Goal: Information Seeking & Learning: Learn about a topic

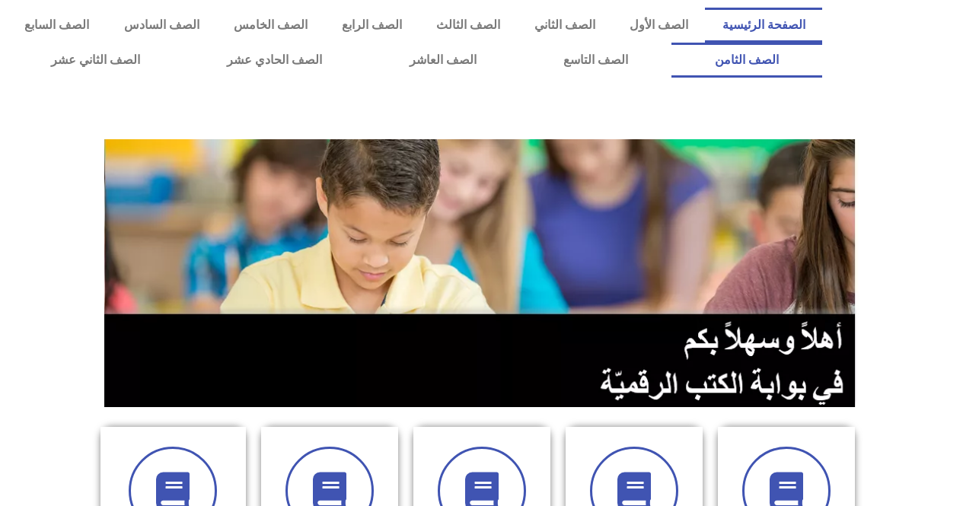
click at [672, 43] on link "الصف الثامن" at bounding box center [747, 60] width 151 height 35
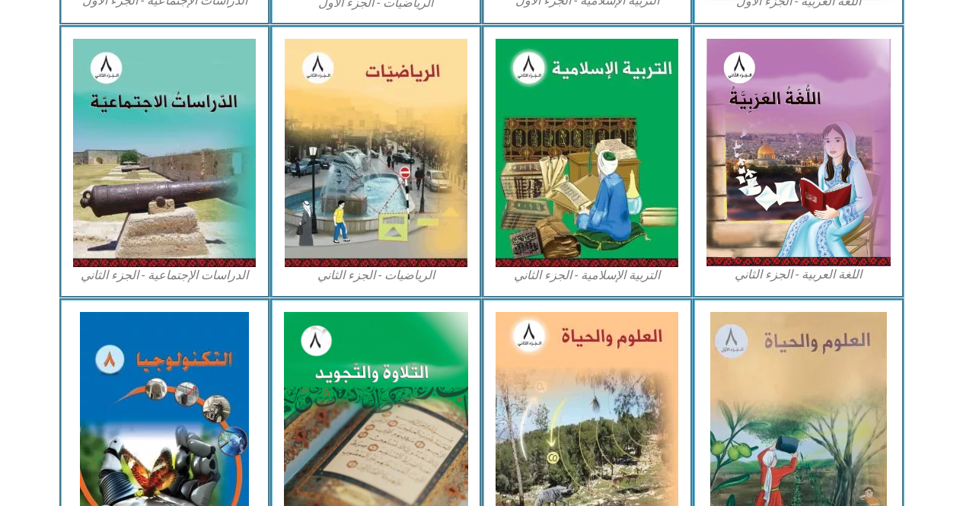
scroll to position [837, 0]
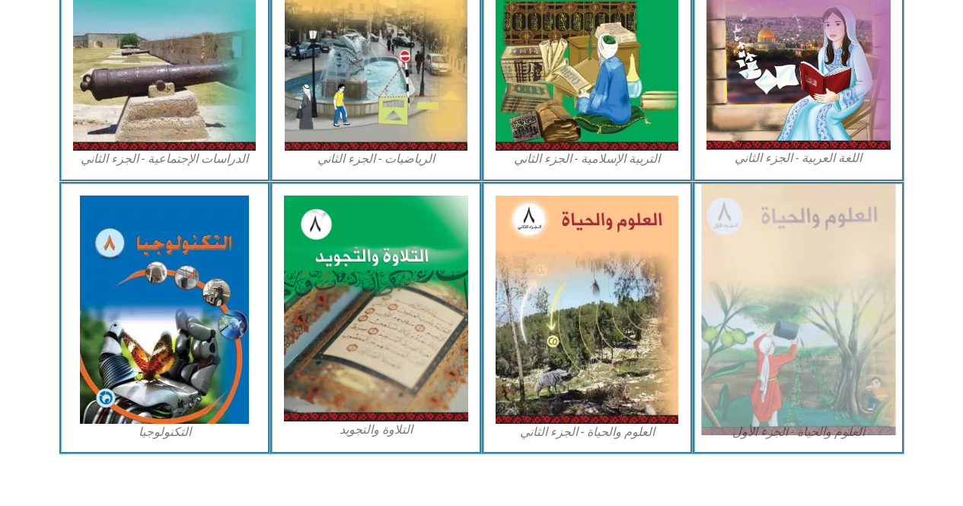
click at [783, 274] on img at bounding box center [798, 309] width 194 height 251
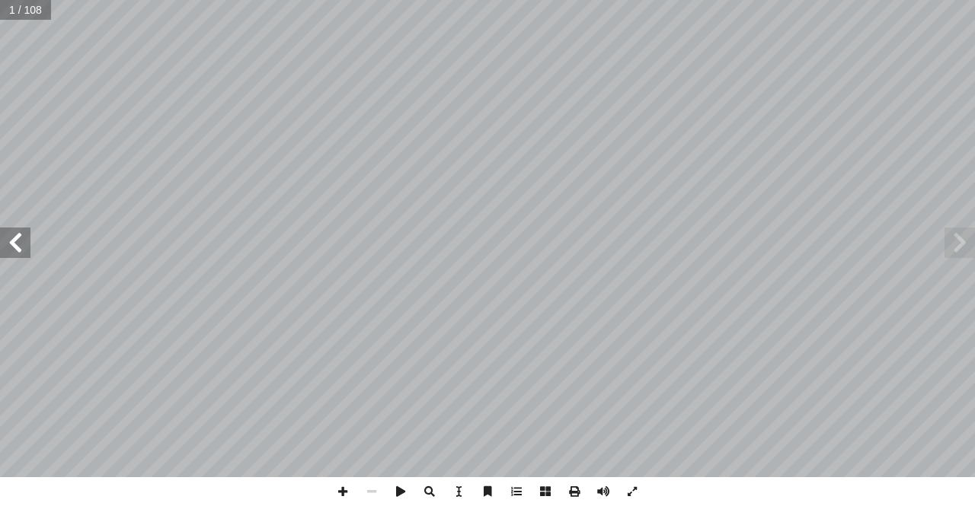
click at [14, 243] on span at bounding box center [15, 243] width 30 height 30
click at [13, 243] on span at bounding box center [15, 243] width 30 height 30
click at [10, 241] on span at bounding box center [15, 243] width 30 height 30
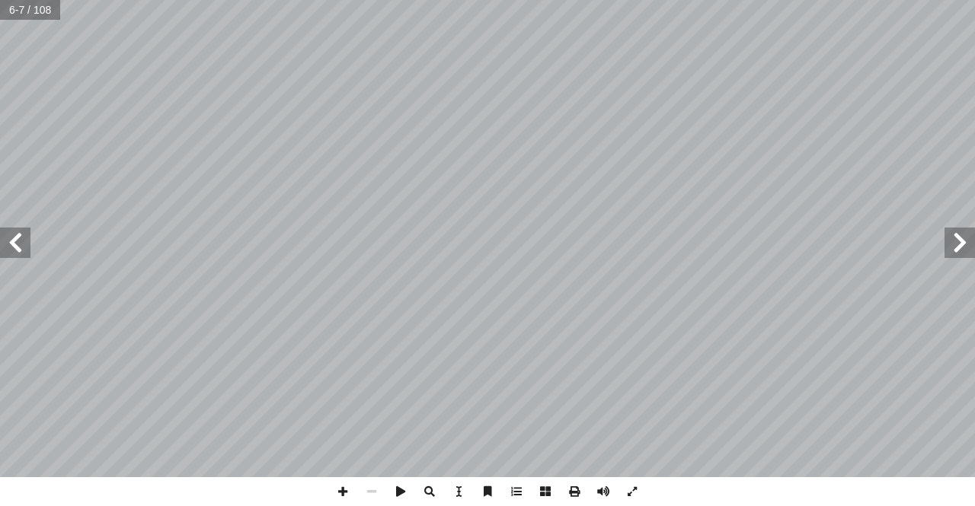
click at [10, 241] on span at bounding box center [15, 243] width 30 height 30
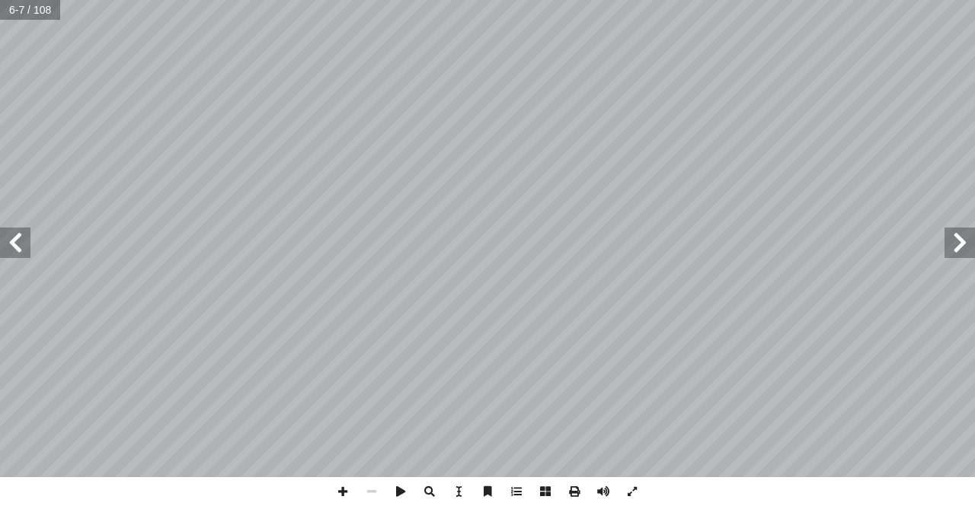
click at [10, 241] on span at bounding box center [15, 243] width 30 height 30
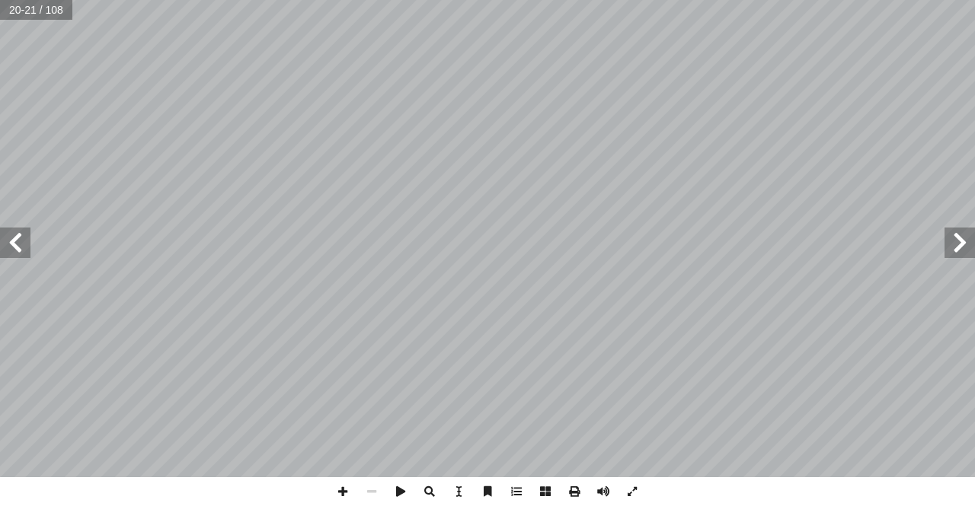
click at [973, 247] on span at bounding box center [959, 243] width 30 height 30
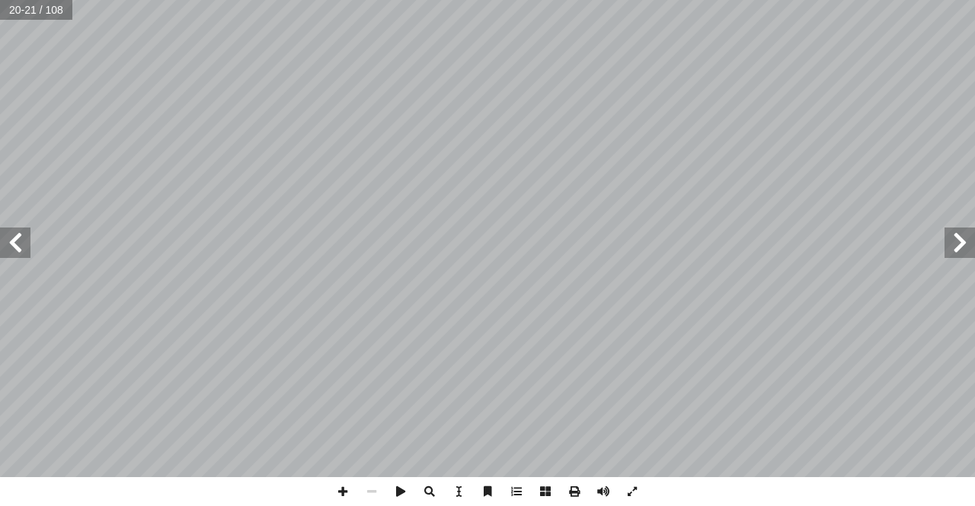
click at [973, 247] on span at bounding box center [959, 243] width 30 height 30
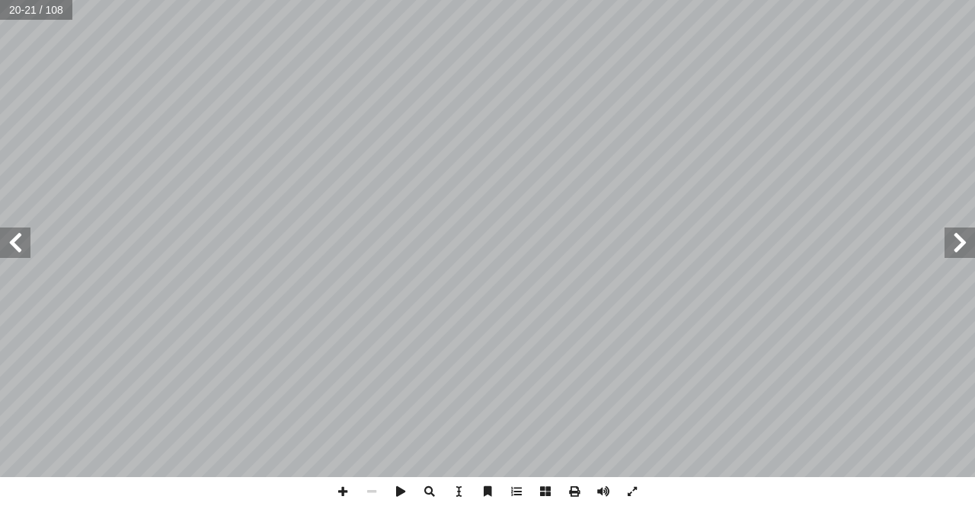
click at [973, 247] on span at bounding box center [959, 243] width 30 height 30
click at [969, 242] on span at bounding box center [959, 243] width 30 height 30
drag, startPoint x: 0, startPoint y: 247, endPoint x: 11, endPoint y: 244, distance: 10.9
click at [1, 246] on span at bounding box center [15, 243] width 30 height 30
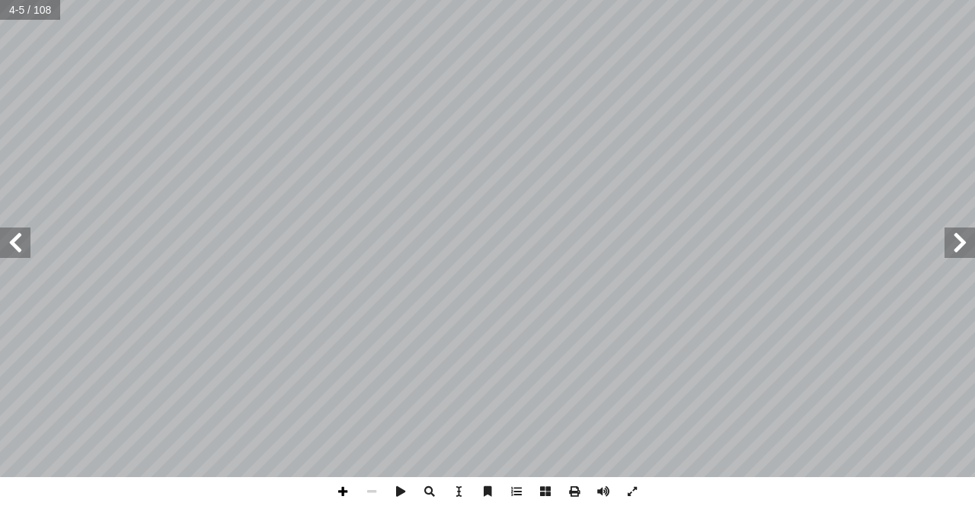
click at [337, 500] on span at bounding box center [342, 491] width 29 height 29
click at [11, 251] on span at bounding box center [15, 243] width 30 height 30
click at [373, 486] on span at bounding box center [371, 491] width 29 height 29
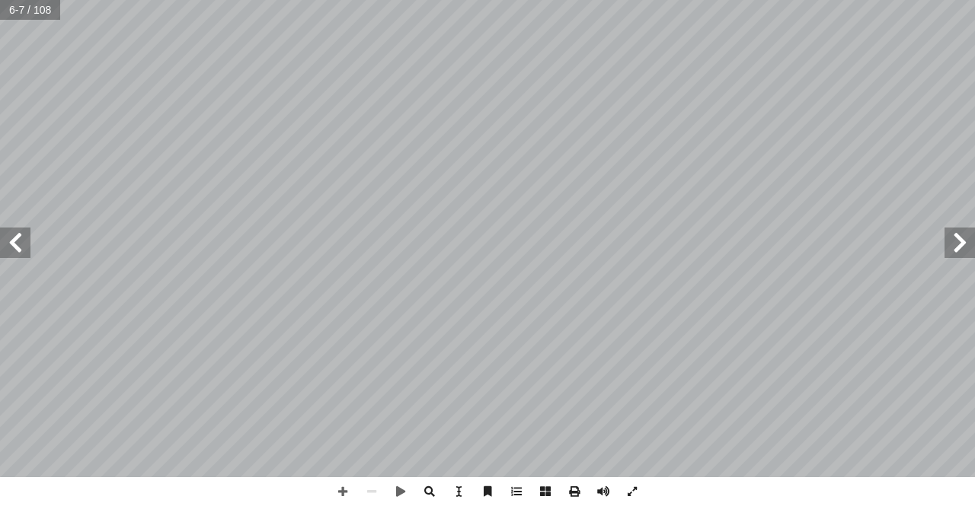
click at [4, 238] on span at bounding box center [15, 243] width 30 height 30
click at [21, 235] on span at bounding box center [15, 243] width 30 height 30
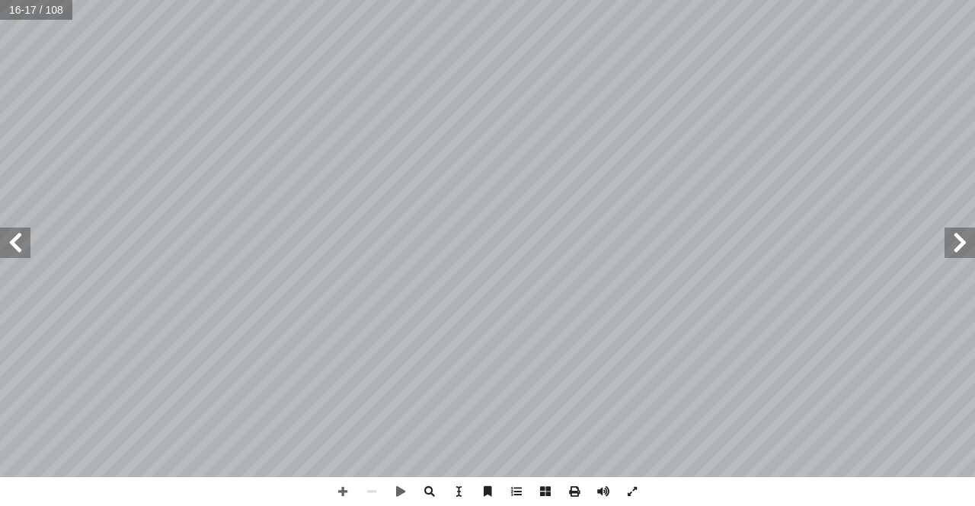
click at [11, 252] on span at bounding box center [15, 243] width 30 height 30
click at [2, 241] on span at bounding box center [15, 243] width 30 height 30
click at [2, 247] on span at bounding box center [15, 243] width 30 height 30
click at [974, 246] on span at bounding box center [959, 243] width 30 height 30
click at [957, 238] on span at bounding box center [959, 243] width 30 height 30
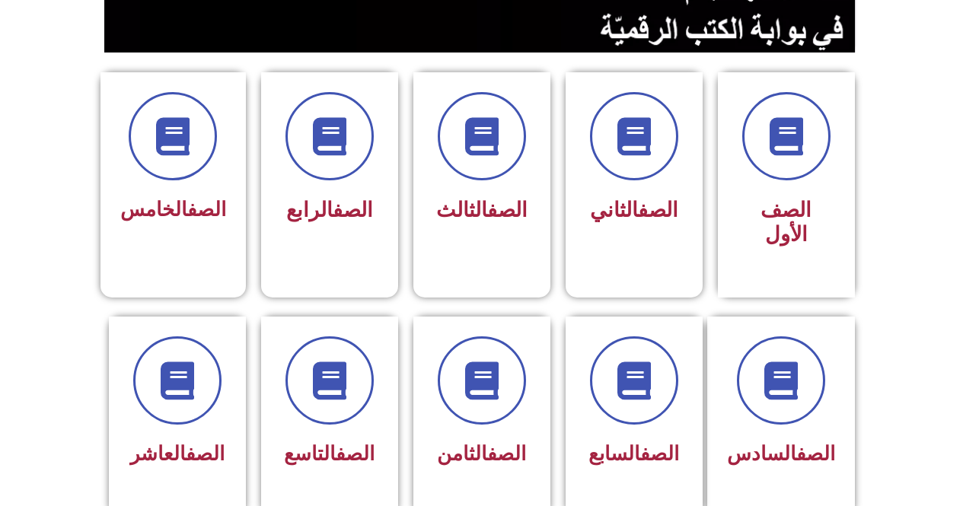
scroll to position [358, 0]
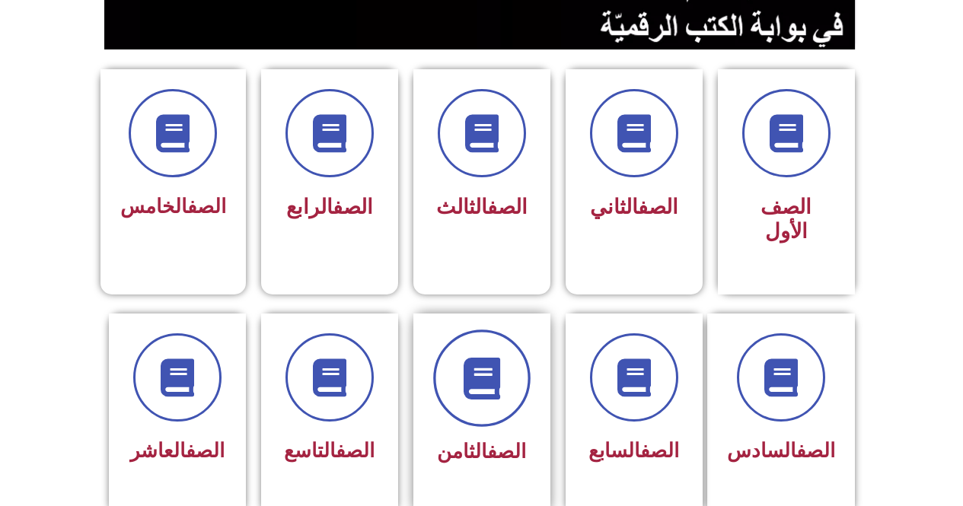
click at [493, 357] on icon at bounding box center [482, 378] width 42 height 42
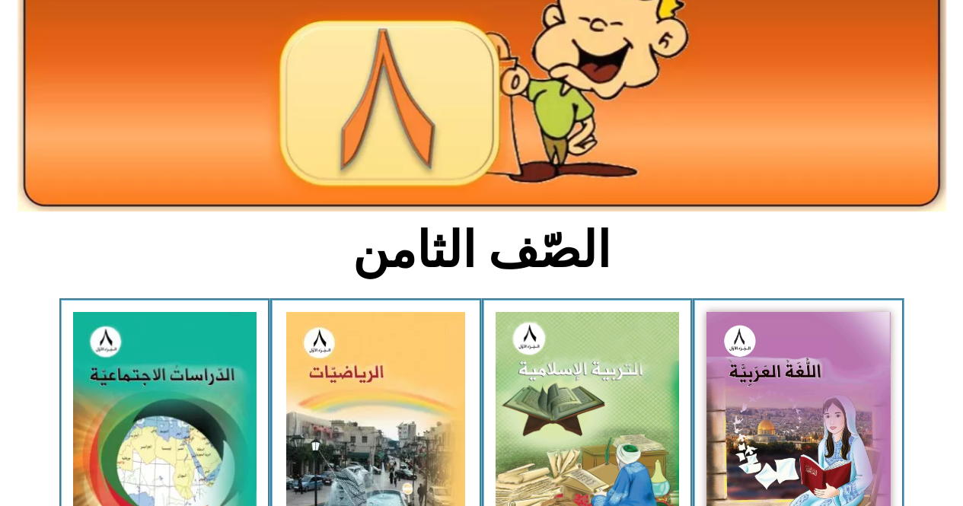
scroll to position [252, 0]
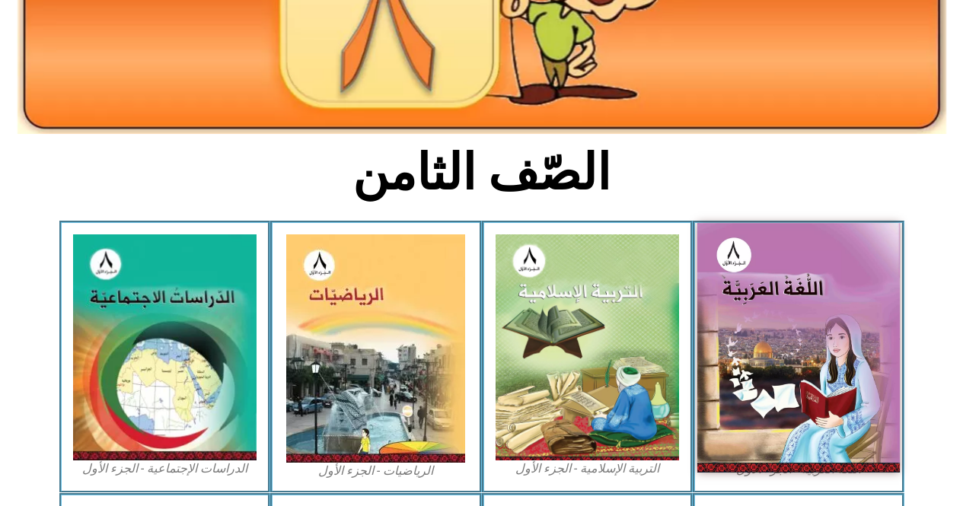
click at [817, 310] on img at bounding box center [798, 347] width 203 height 249
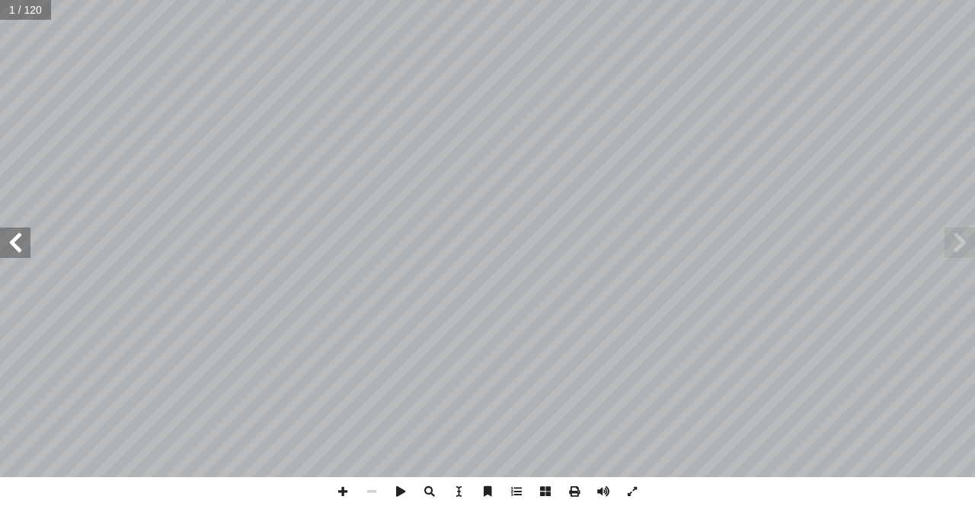
click at [22, 242] on span at bounding box center [15, 243] width 30 height 30
click at [15, 238] on span at bounding box center [15, 243] width 30 height 30
click at [14, 238] on span at bounding box center [15, 243] width 30 height 30
click at [17, 240] on span at bounding box center [15, 243] width 30 height 30
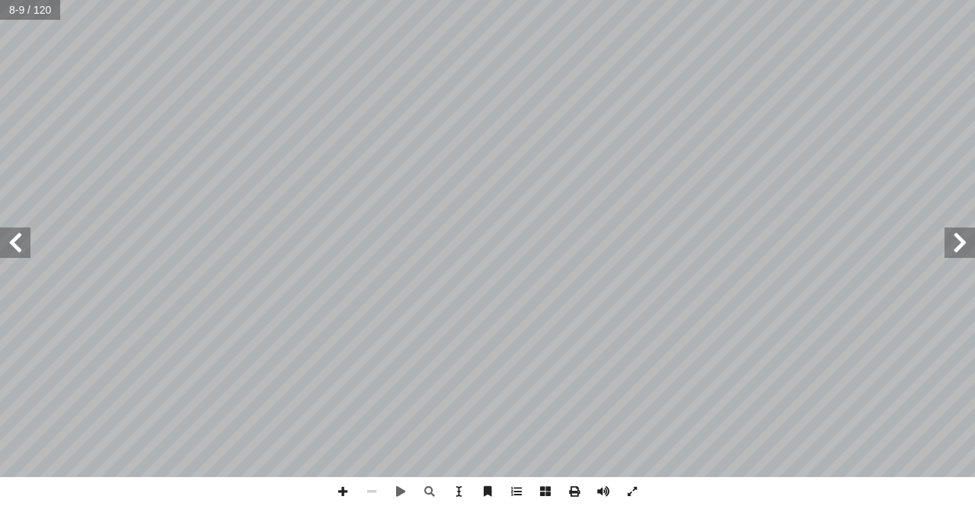
click at [956, 247] on span at bounding box center [959, 243] width 30 height 30
click at [18, 239] on span at bounding box center [15, 243] width 30 height 30
click at [339, 484] on span at bounding box center [342, 491] width 29 height 29
click at [349, 490] on span at bounding box center [342, 491] width 29 height 29
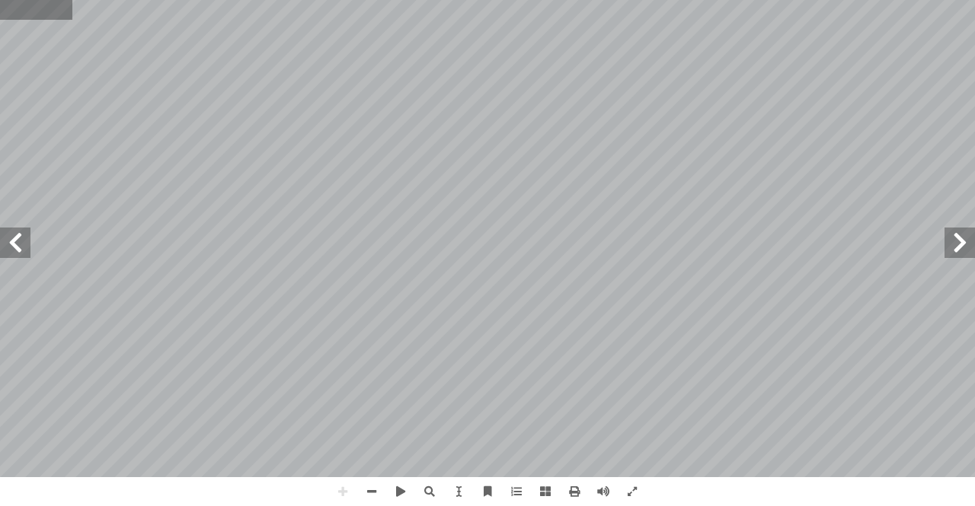
click at [60, 10] on input "text" at bounding box center [36, 10] width 72 height 20
click at [461, 493] on span at bounding box center [458, 491] width 29 height 29
drag, startPoint x: 656, startPoint y: 35, endPoint x: 665, endPoint y: 48, distance: 15.8
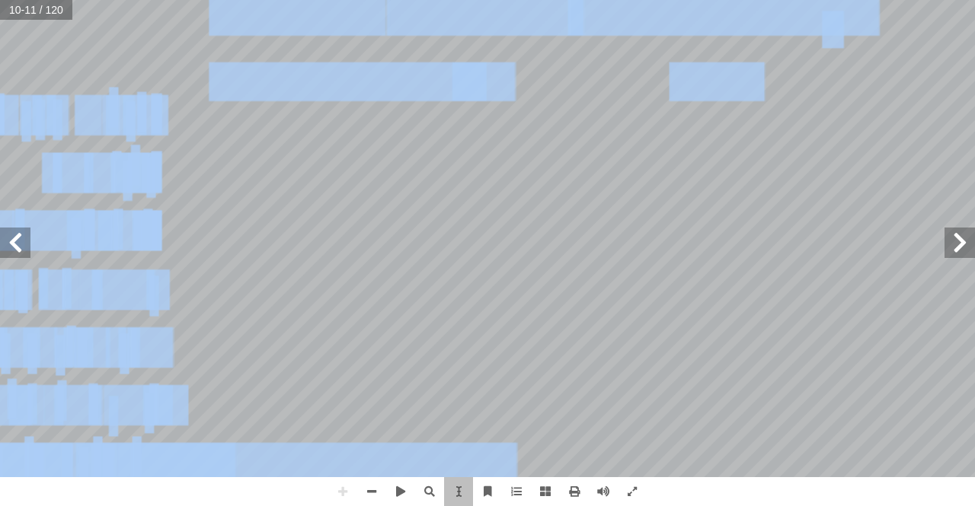
drag, startPoint x: 631, startPoint y: 63, endPoint x: 656, endPoint y: 51, distance: 27.2
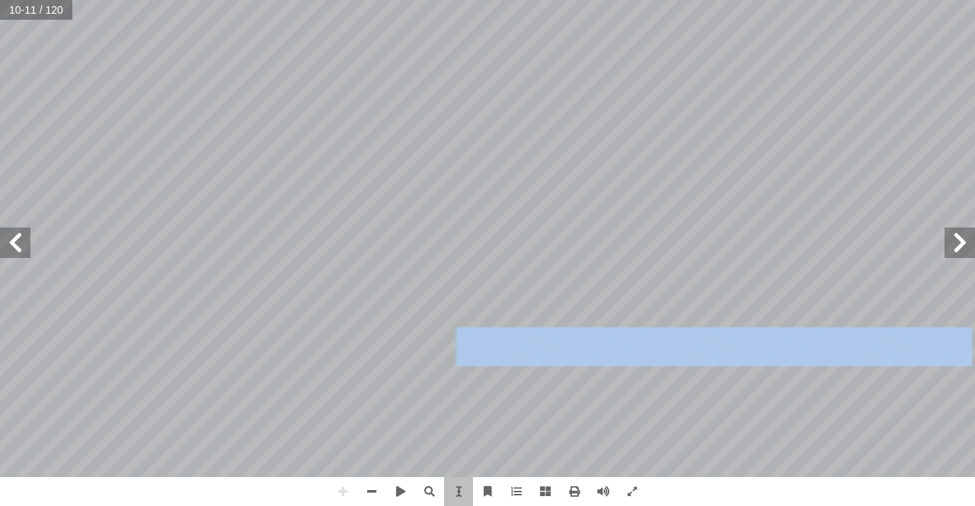
drag, startPoint x: 447, startPoint y: 334, endPoint x: 543, endPoint y: 346, distance: 96.6
click at [467, 493] on span at bounding box center [458, 491] width 29 height 29
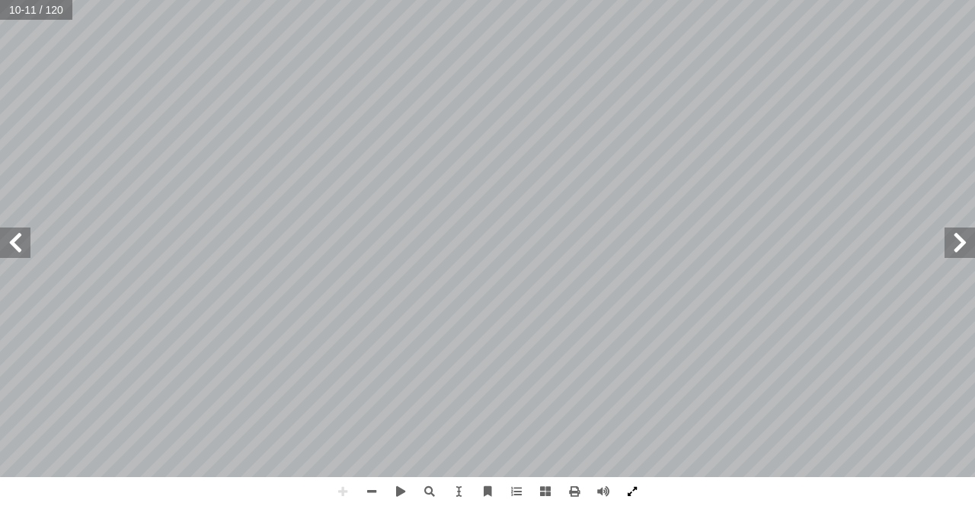
click at [635, 491] on span at bounding box center [632, 491] width 29 height 29
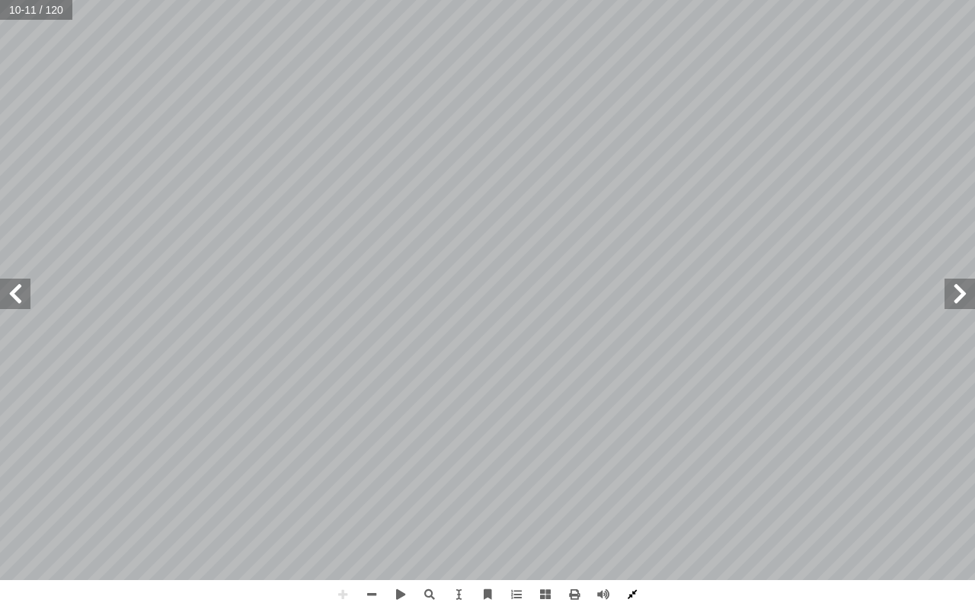
click at [643, 506] on span at bounding box center [632, 594] width 29 height 29
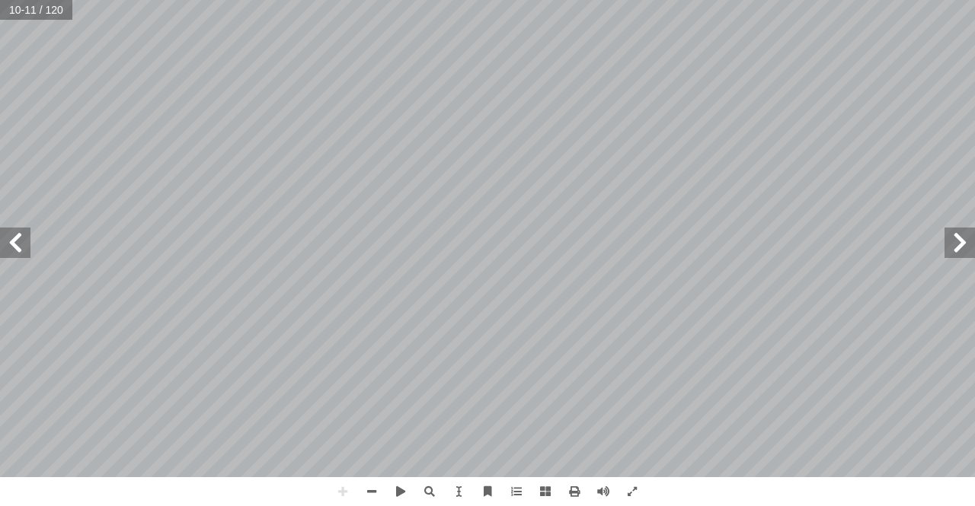
click at [2, 241] on span at bounding box center [15, 243] width 30 height 30
click at [955, 241] on span at bounding box center [959, 243] width 30 height 30
click at [460, 496] on span at bounding box center [458, 491] width 29 height 29
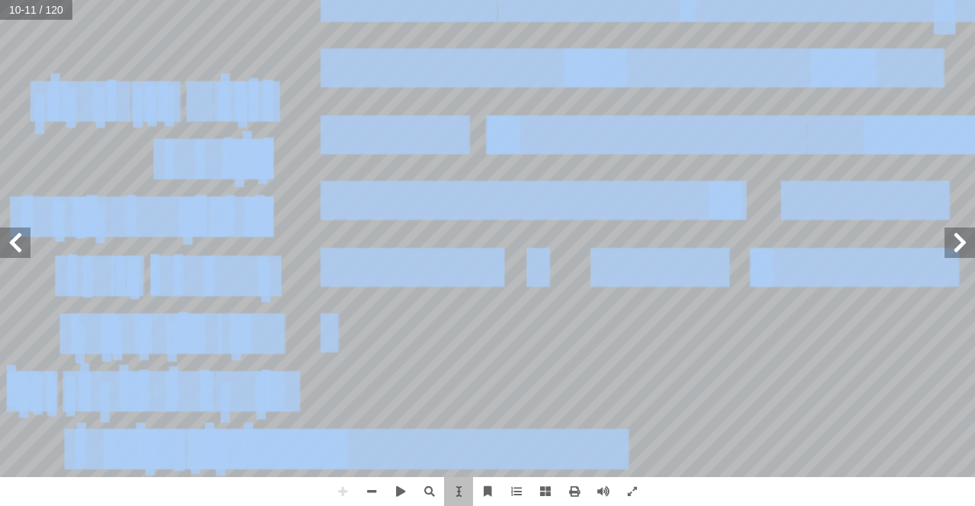
drag, startPoint x: 331, startPoint y: 350, endPoint x: 387, endPoint y: 361, distance: 56.7
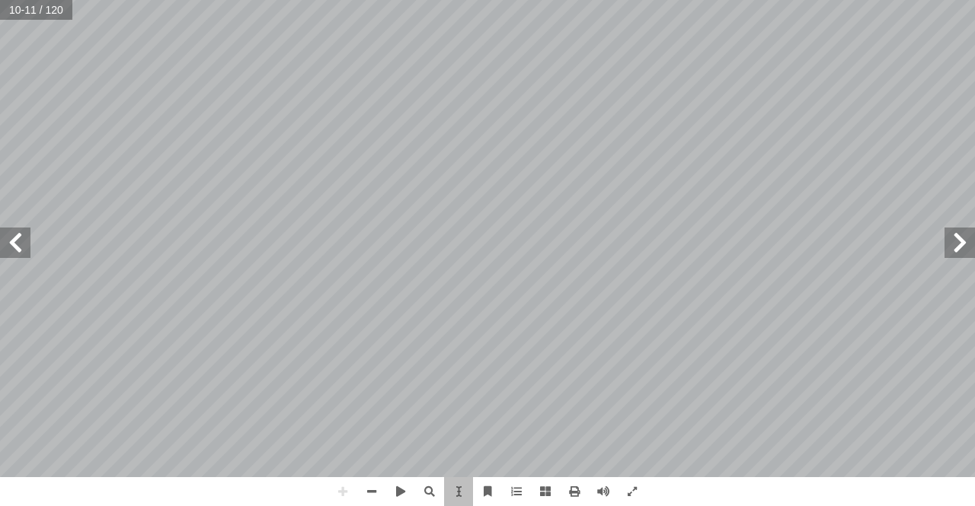
click at [461, 483] on span at bounding box center [458, 491] width 29 height 29
